Goal: Task Accomplishment & Management: Manage account settings

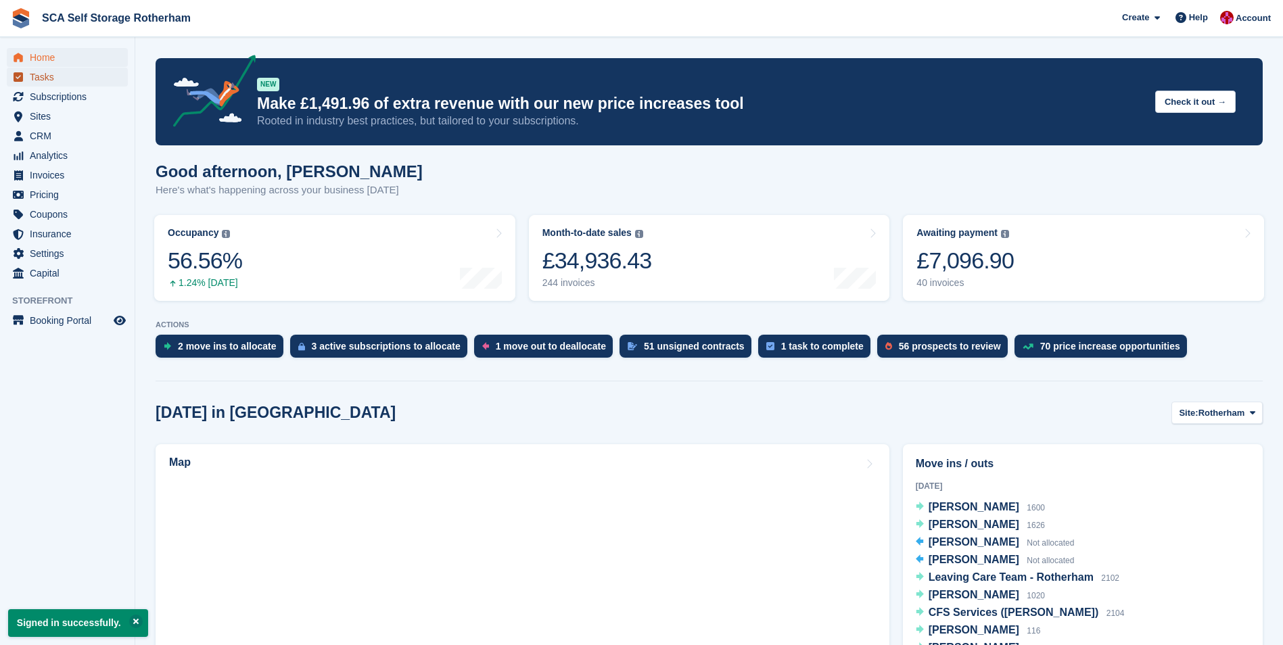
click at [70, 85] on span "Tasks" at bounding box center [70, 77] width 81 height 19
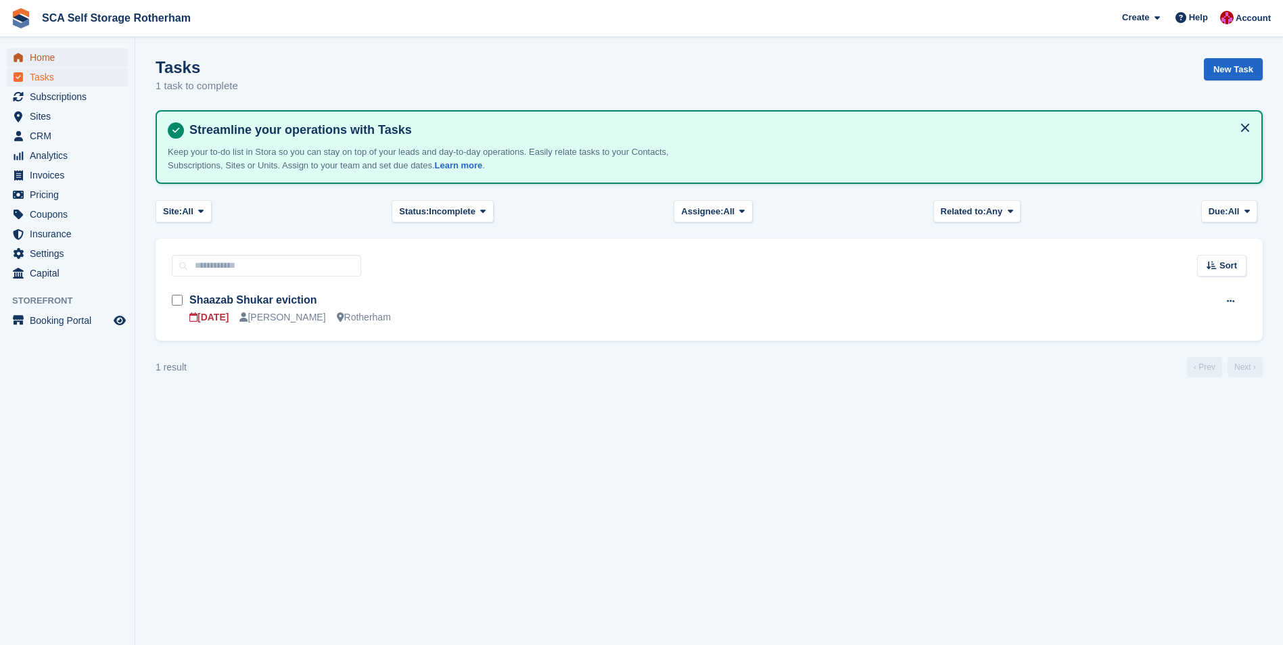
click at [72, 60] on span "Home" at bounding box center [70, 57] width 81 height 19
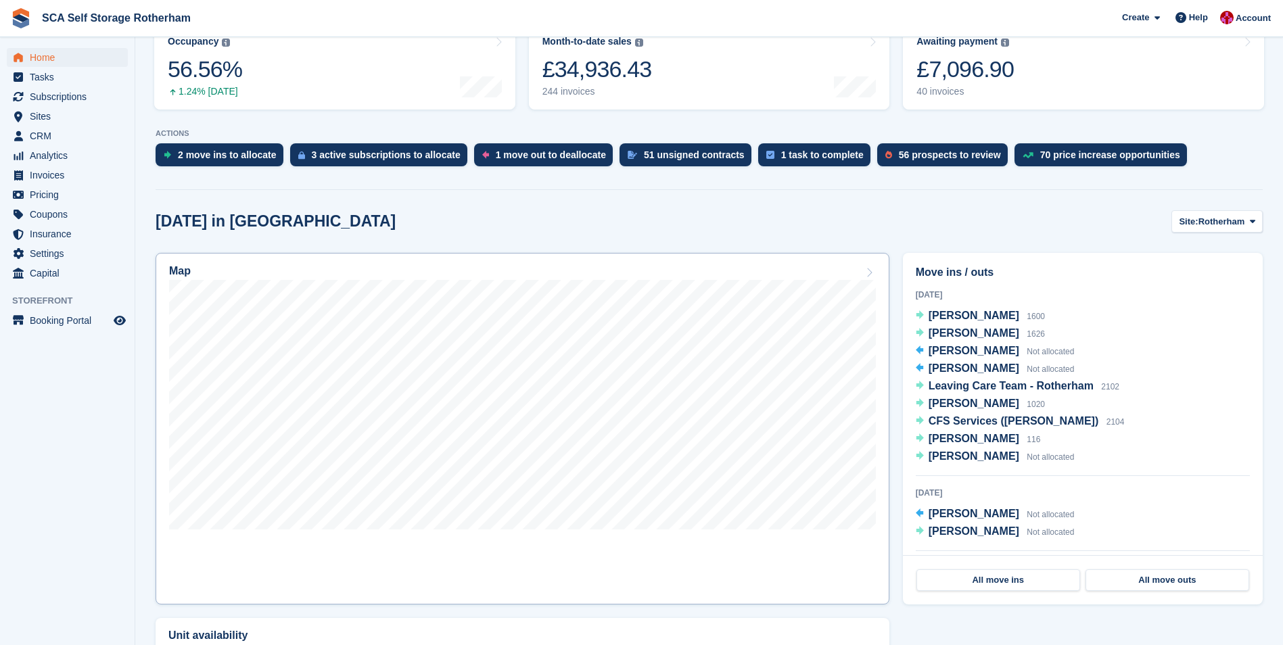
scroll to position [203, 0]
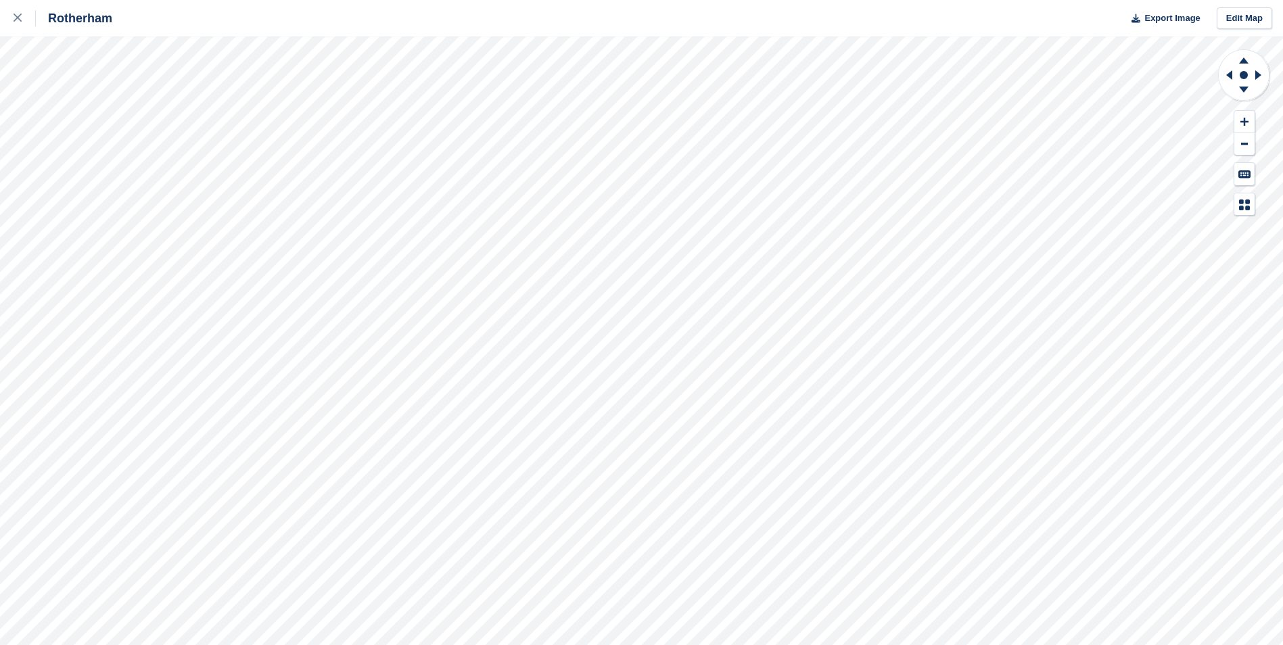
click at [156, 255] on div "Rotherham Export Image Edit Map" at bounding box center [641, 322] width 1283 height 645
click at [166, 216] on div "Rotherham Export Image Edit Map" at bounding box center [641, 322] width 1283 height 645
click at [161, 178] on div "Rotherham Export Image Edit Map" at bounding box center [641, 322] width 1283 height 645
click at [159, 228] on div "Rotherham Export Image Edit Map" at bounding box center [641, 322] width 1283 height 645
click at [167, 171] on div "Rotherham Export Image Edit Map" at bounding box center [641, 322] width 1283 height 645
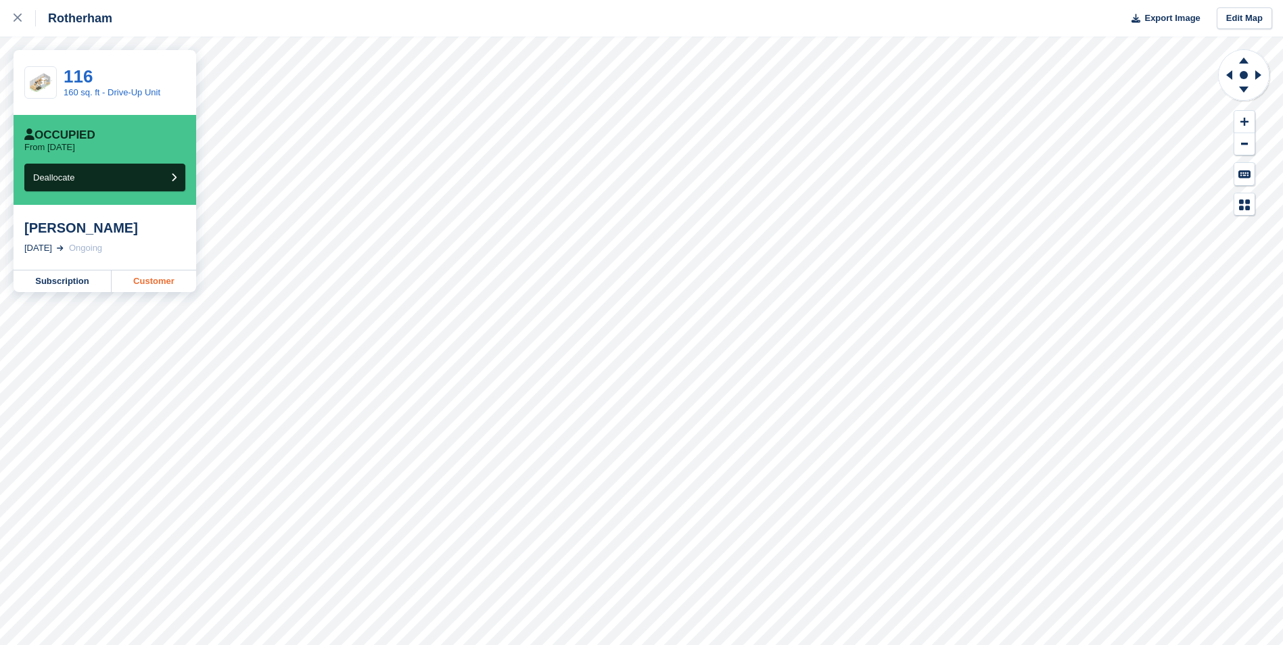
click at [154, 279] on link "Customer" at bounding box center [154, 281] width 85 height 22
click at [20, 20] on icon at bounding box center [18, 18] width 8 height 8
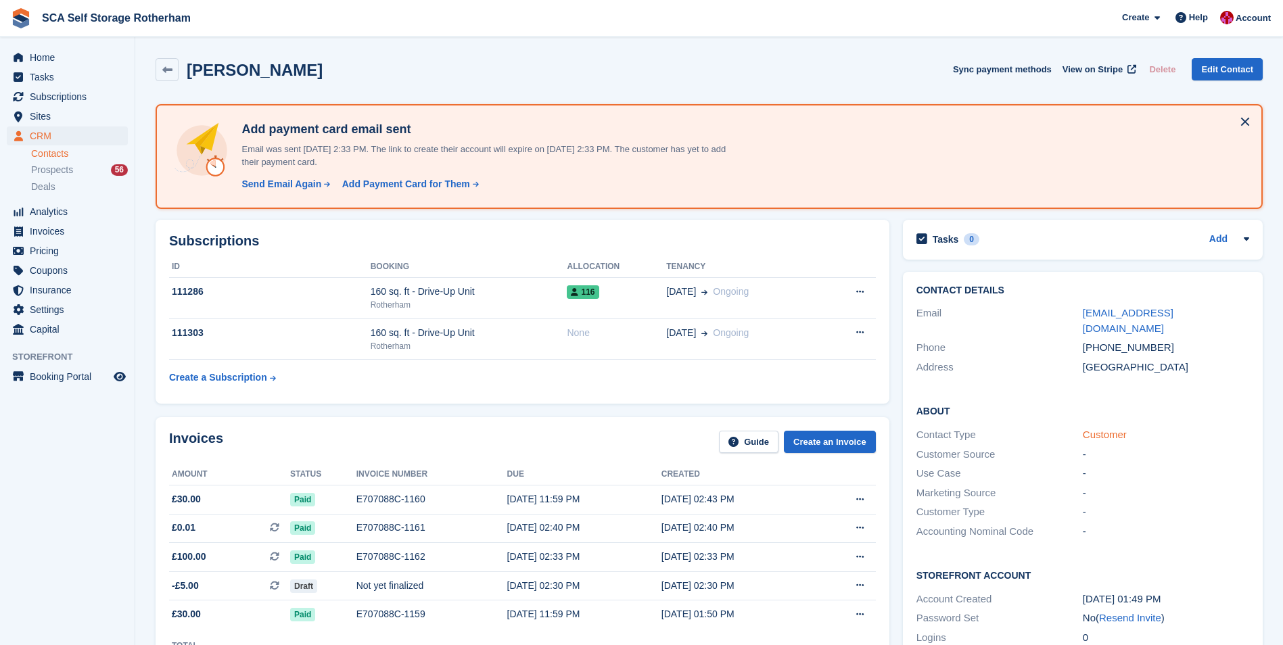
click at [1113, 429] on link "Customer" at bounding box center [1105, 434] width 44 height 11
click at [87, 60] on span "Home" at bounding box center [70, 57] width 81 height 19
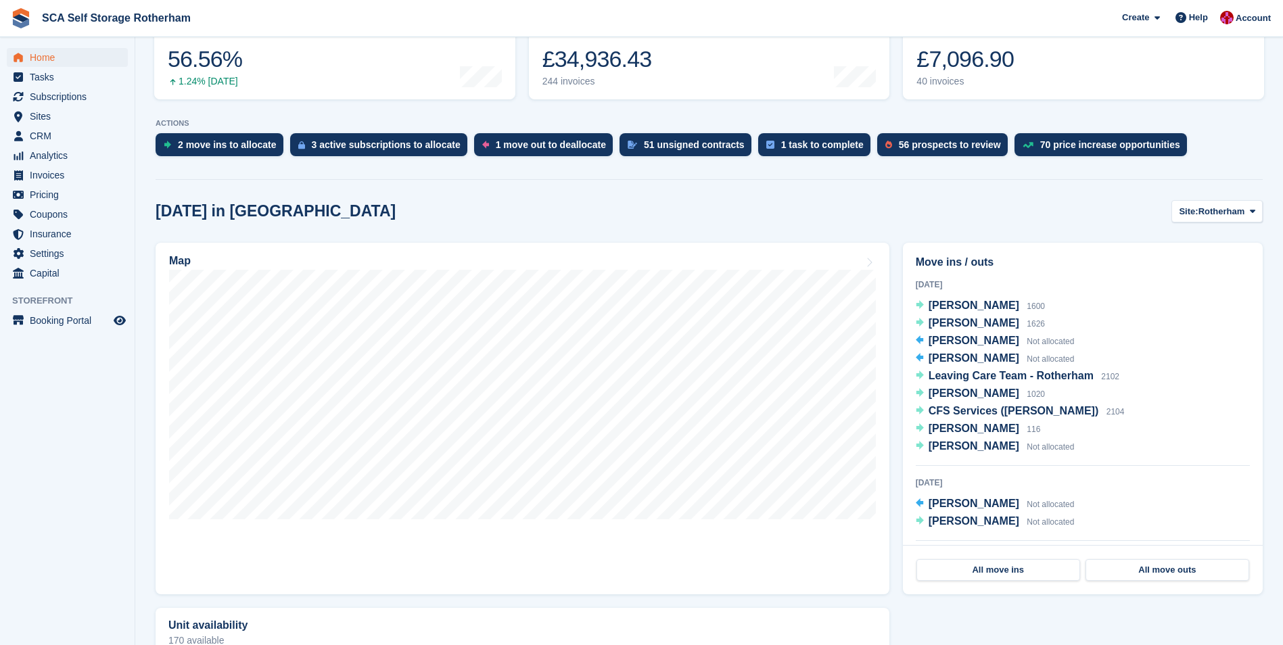
scroll to position [203, 0]
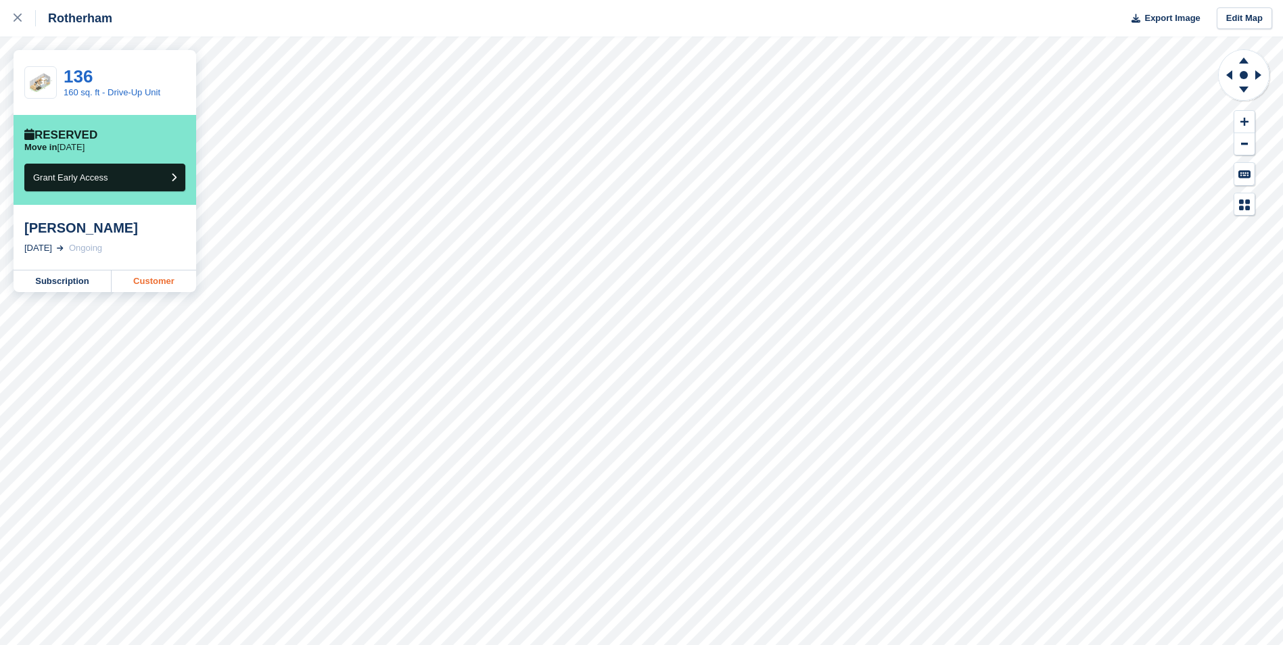
click at [152, 283] on link "Customer" at bounding box center [154, 281] width 85 height 22
click at [22, 23] on div at bounding box center [25, 18] width 22 height 16
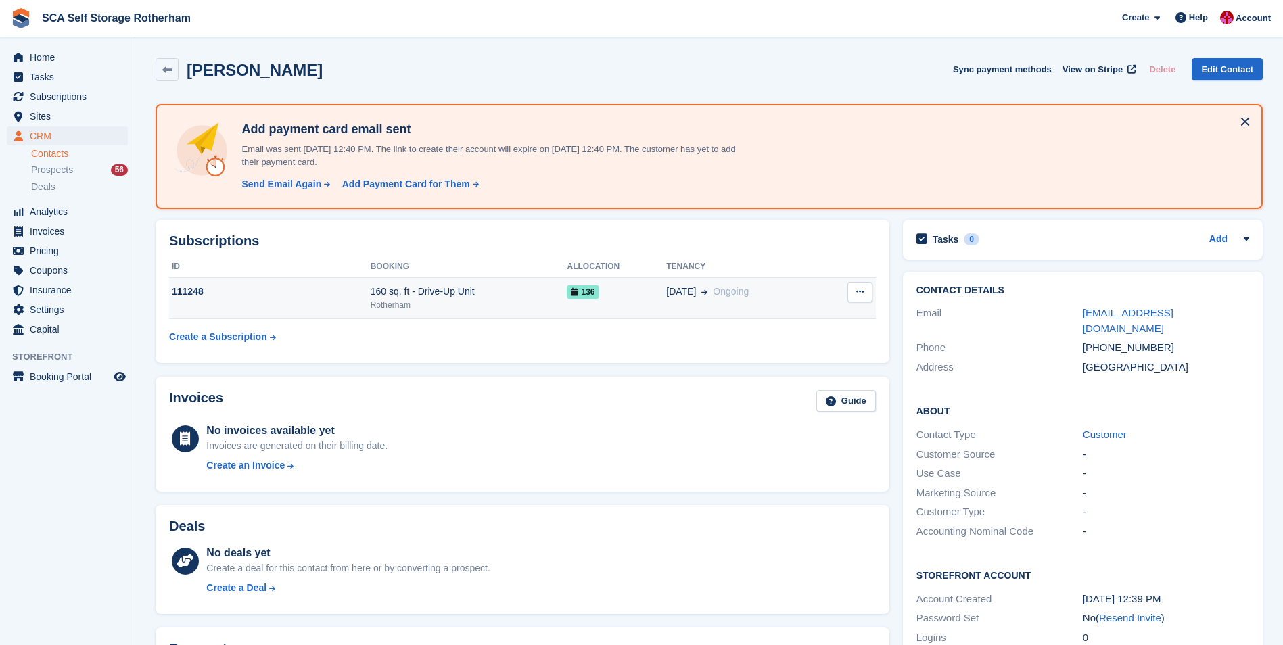
click at [539, 304] on div "Rotherham" at bounding box center [469, 305] width 197 height 12
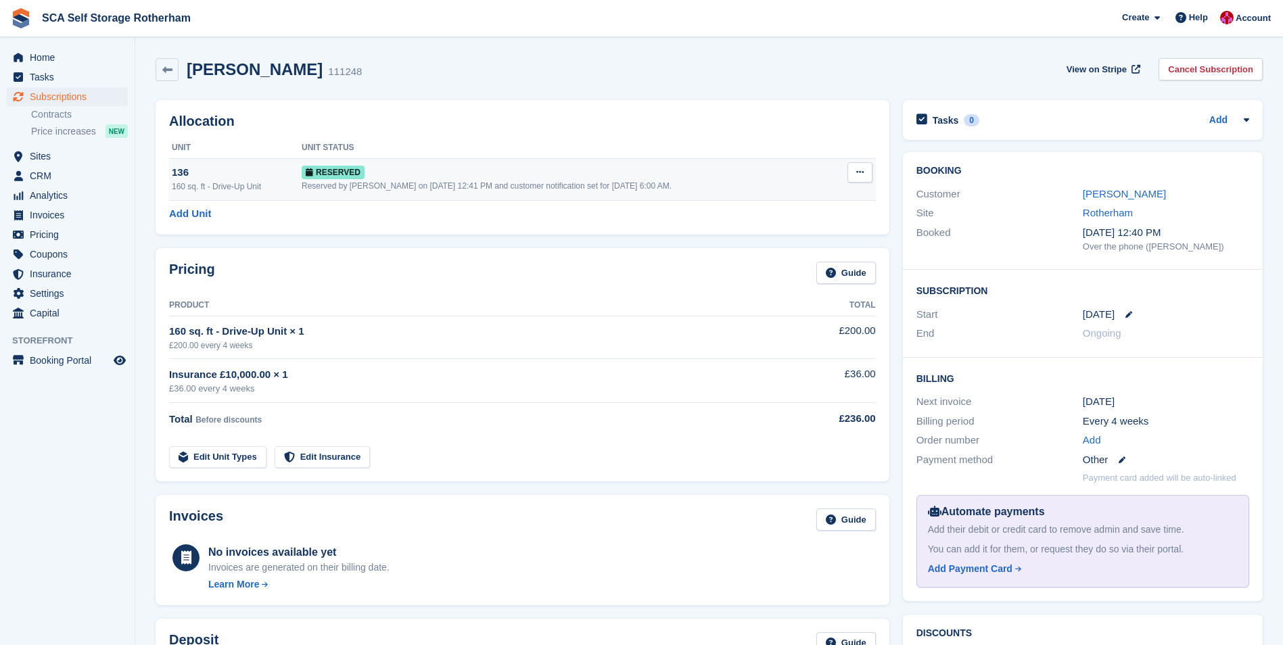
click at [870, 171] on button at bounding box center [859, 172] width 25 height 20
click at [769, 230] on p "Deallocate" at bounding box center [808, 228] width 118 height 18
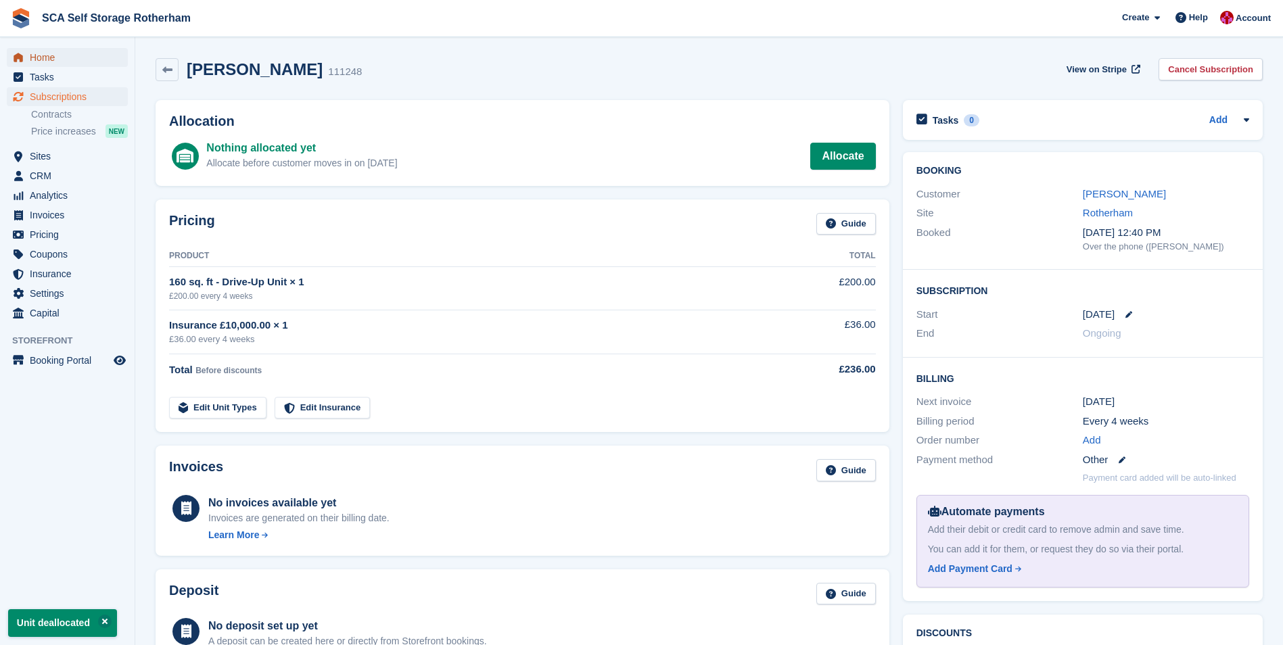
click at [72, 62] on span "Home" at bounding box center [70, 57] width 81 height 19
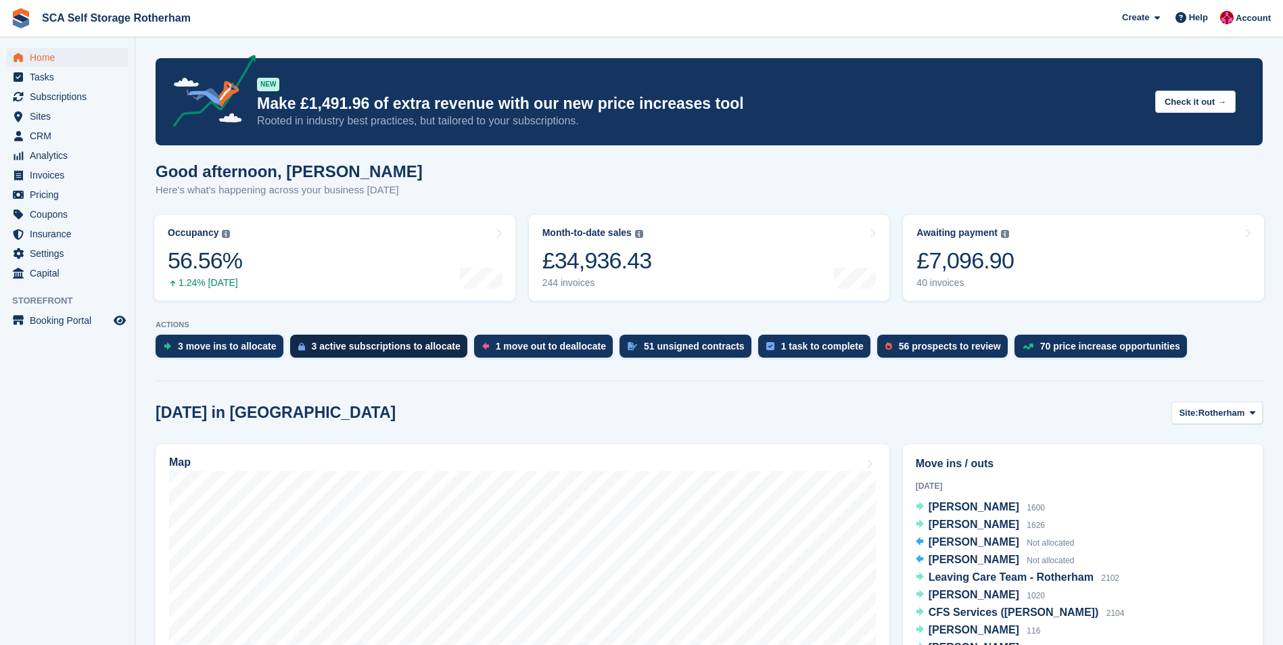
scroll to position [270, 0]
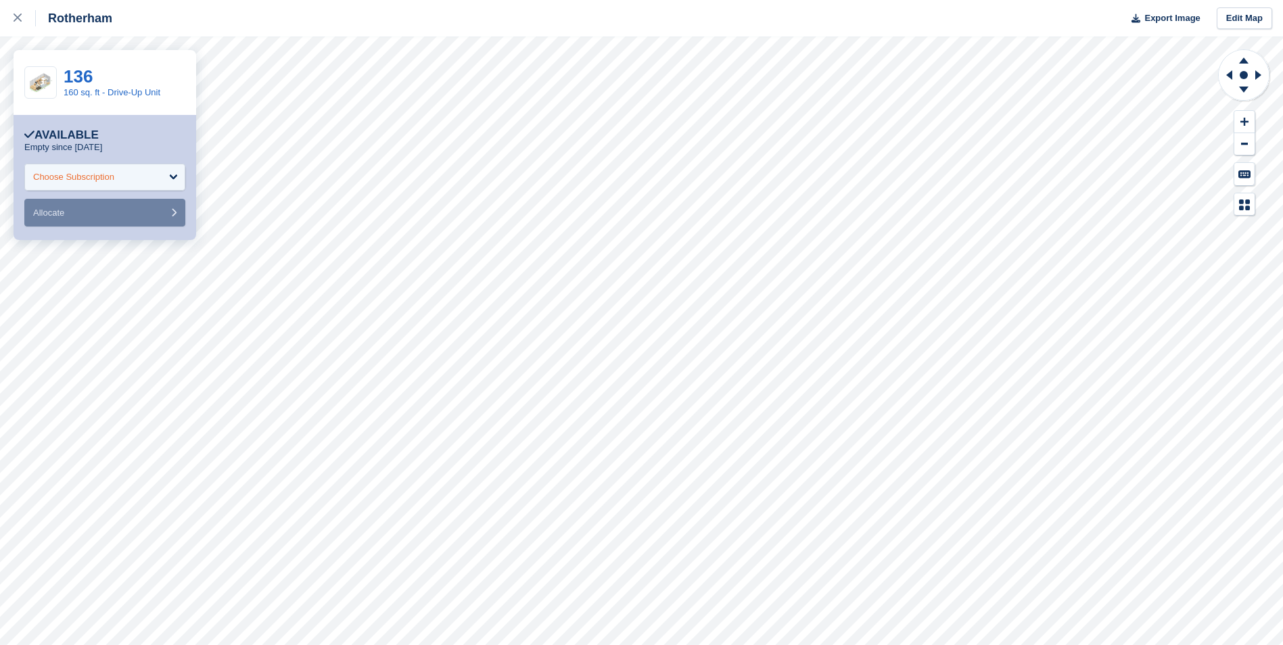
click at [143, 179] on div "Choose Subscription" at bounding box center [104, 177] width 161 height 27
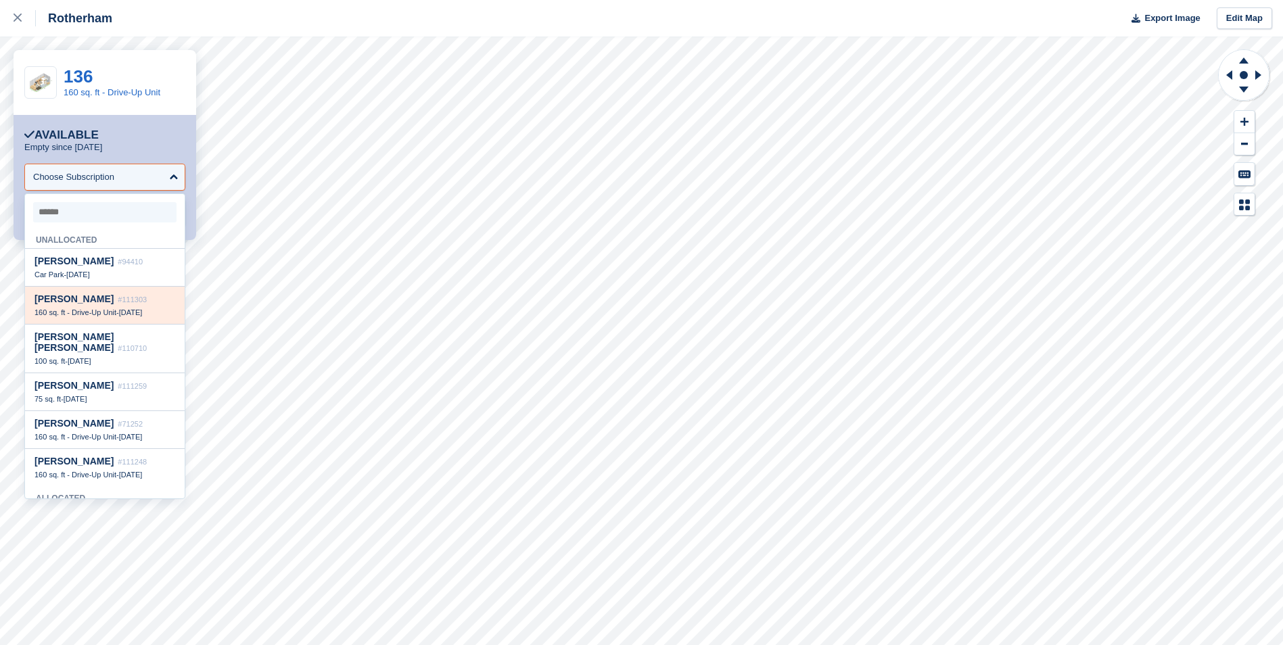
click at [134, 300] on div "Aqeel Khan #111303" at bounding box center [104, 298] width 141 height 11
select select "******"
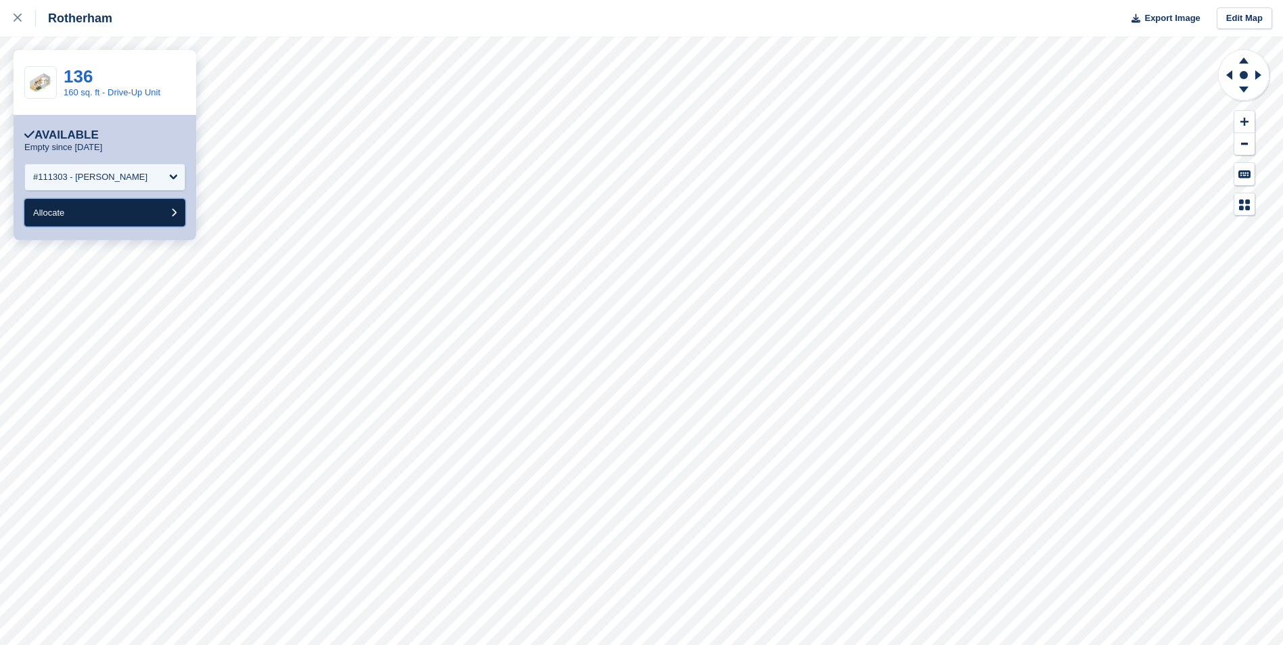
click at [113, 217] on button "Allocate" at bounding box center [104, 213] width 161 height 28
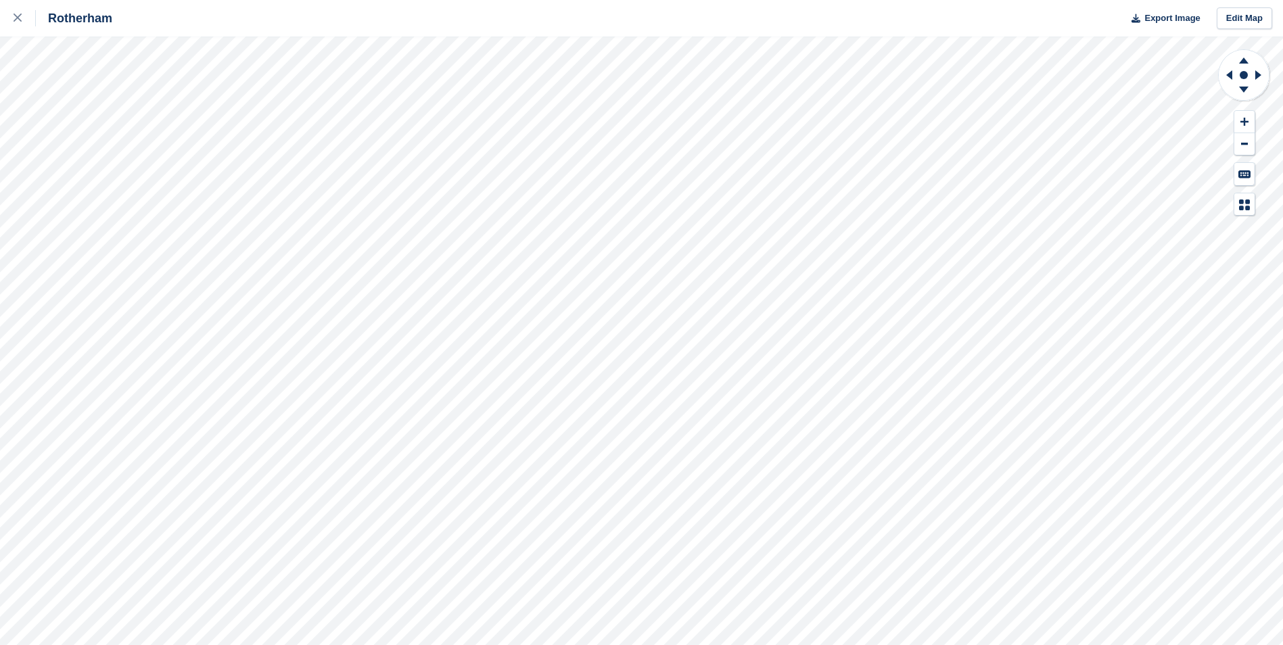
click at [166, 97] on div "Rotherham Export Image Edit Map" at bounding box center [641, 322] width 1283 height 645
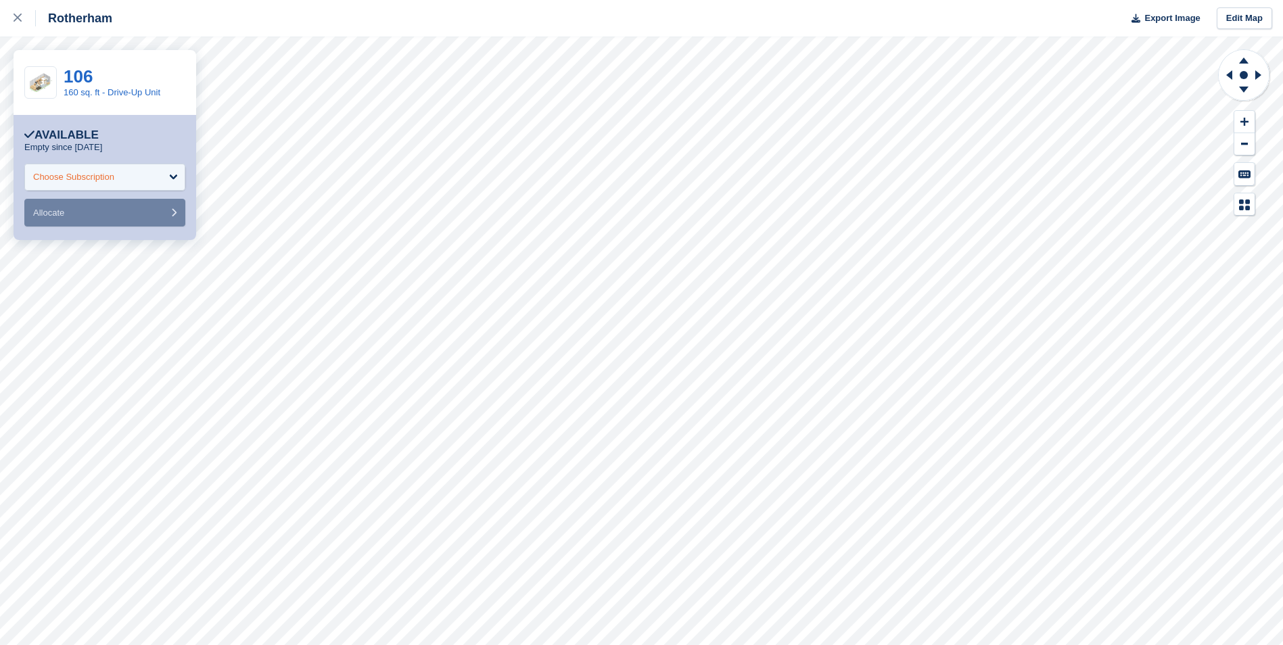
click at [145, 183] on div "Choose Subscription" at bounding box center [104, 177] width 161 height 27
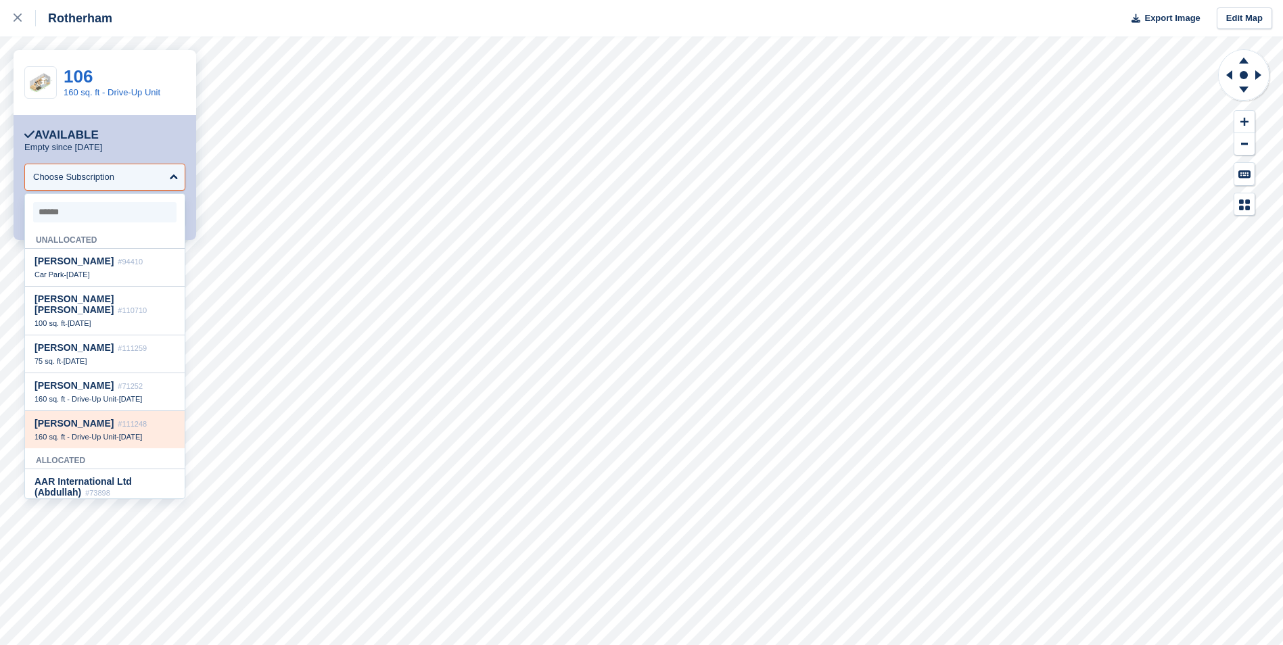
click at [135, 429] on div "Russell Griffiths #111248" at bounding box center [104, 423] width 141 height 11
select select "******"
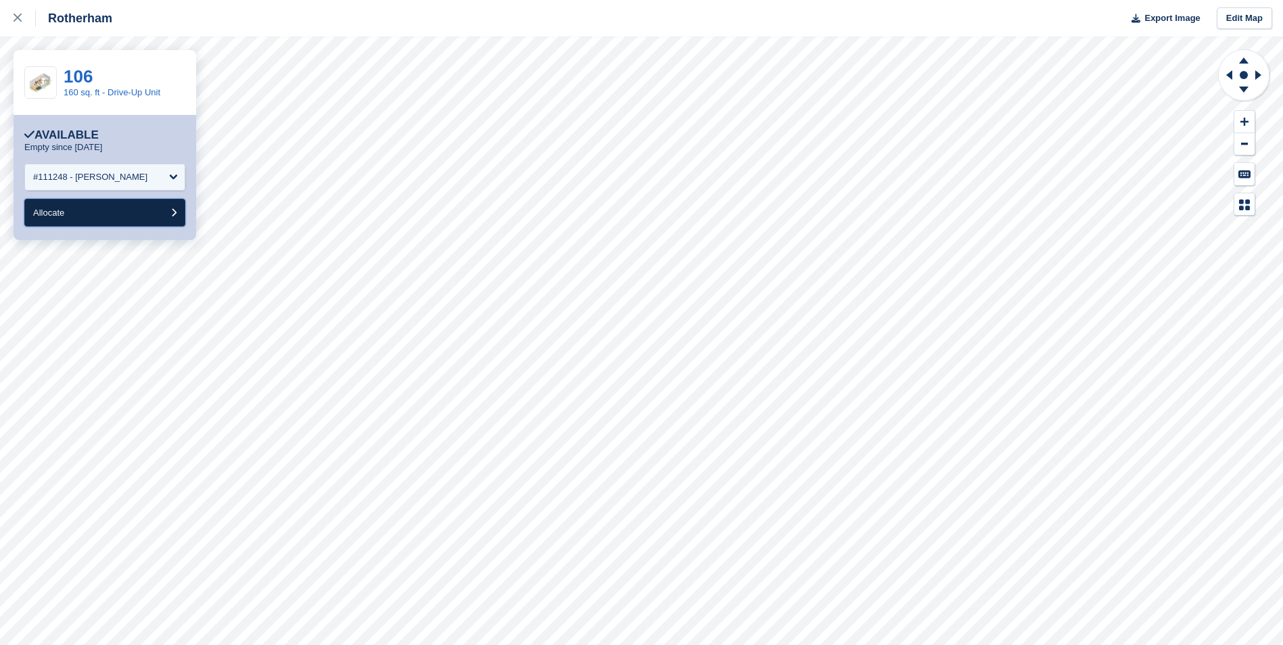
click at [78, 218] on button "Allocate" at bounding box center [104, 213] width 161 height 28
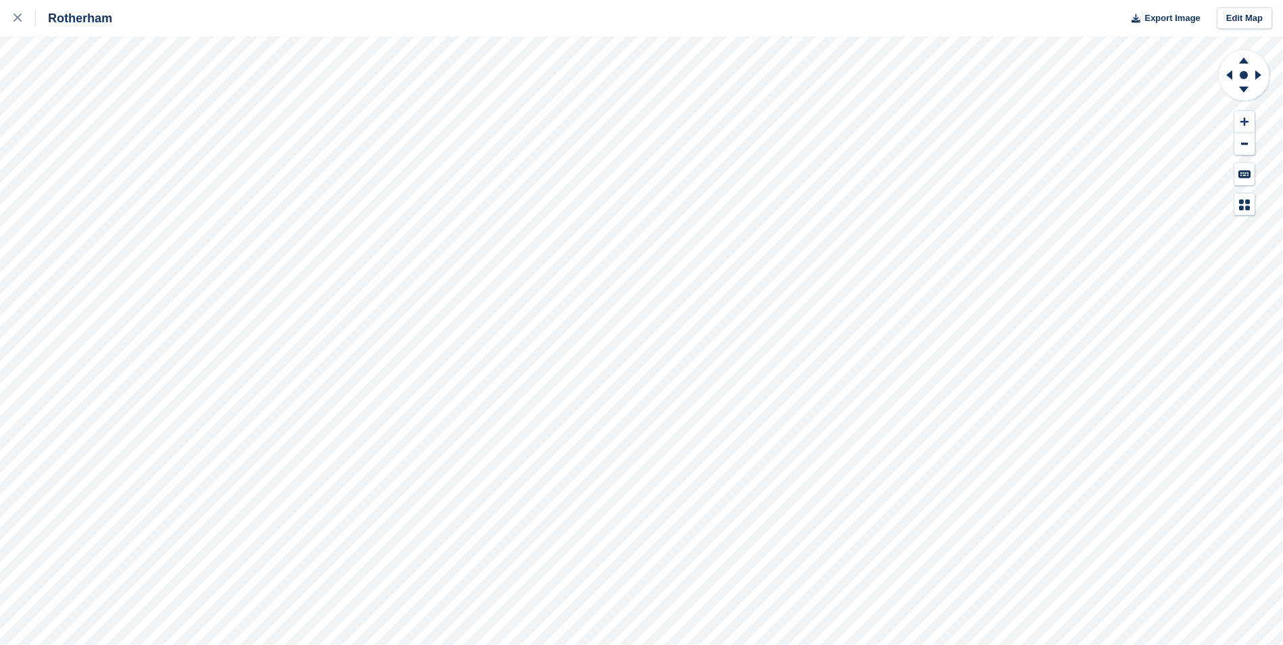
click at [163, 180] on div "Rotherham Export Image Edit Map" at bounding box center [641, 322] width 1283 height 645
click at [167, 97] on div "Rotherham Export Image Edit Map" at bounding box center [641, 322] width 1283 height 645
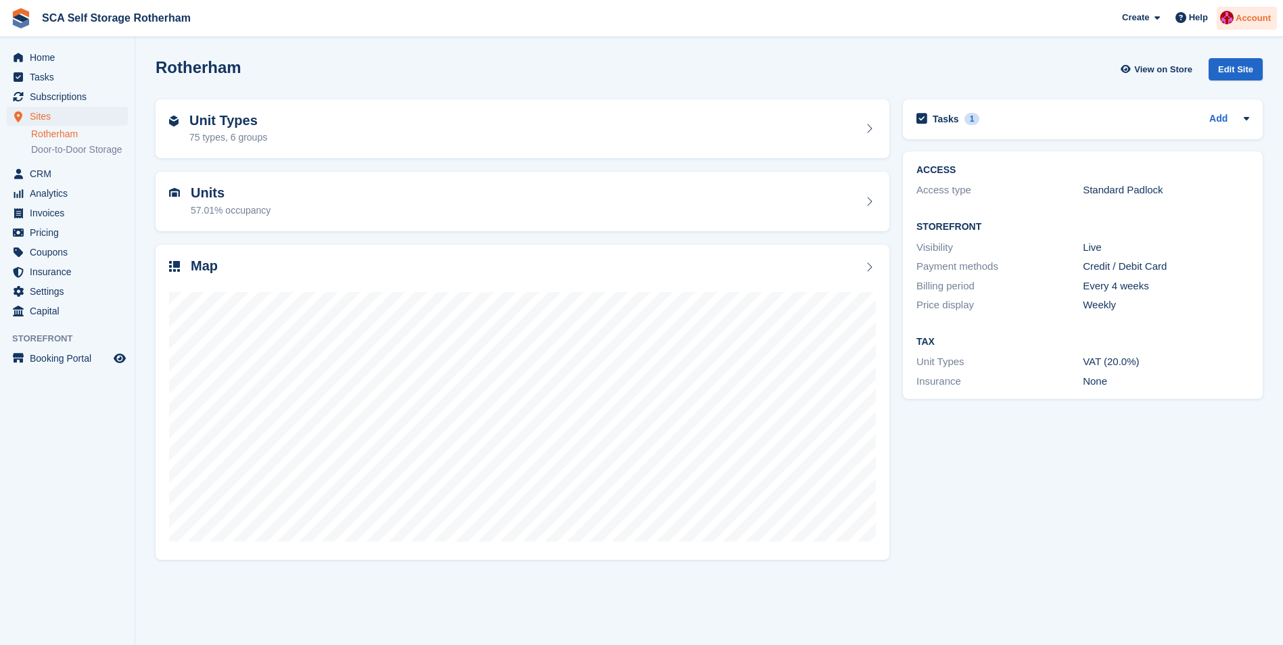
click at [1248, 14] on span "Account" at bounding box center [1252, 18] width 35 height 14
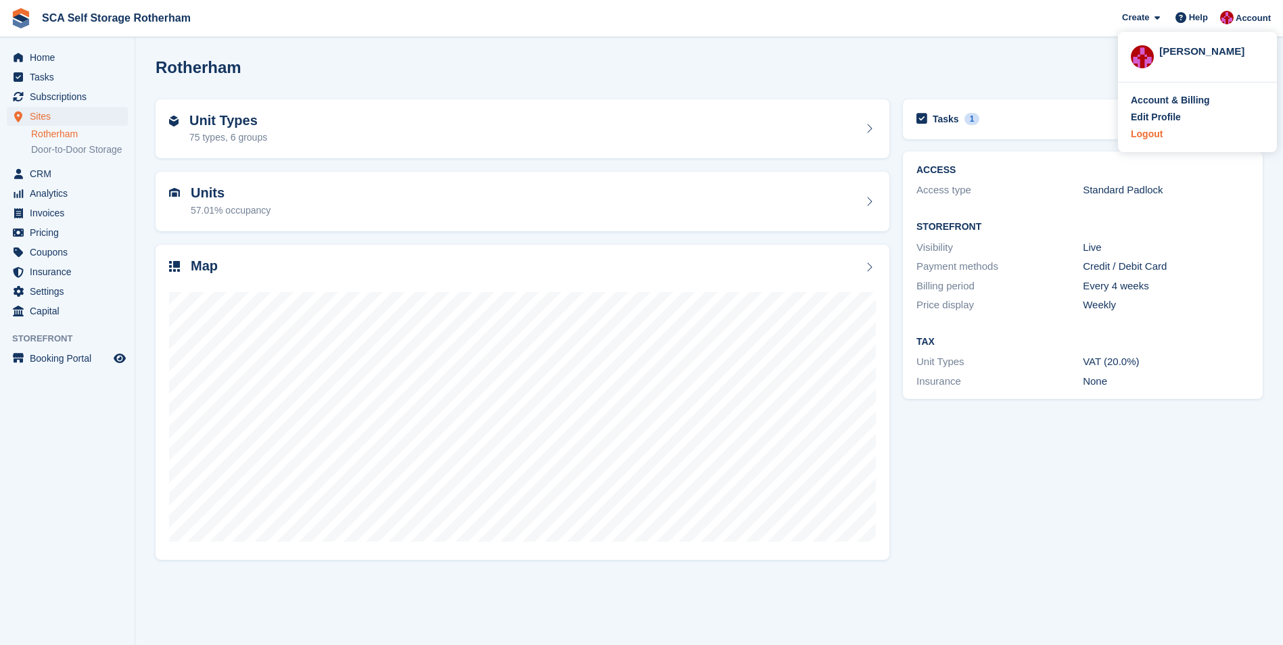
click at [1141, 133] on div "Logout" at bounding box center [1147, 134] width 32 height 14
